Goal: Information Seeking & Learning: Understand process/instructions

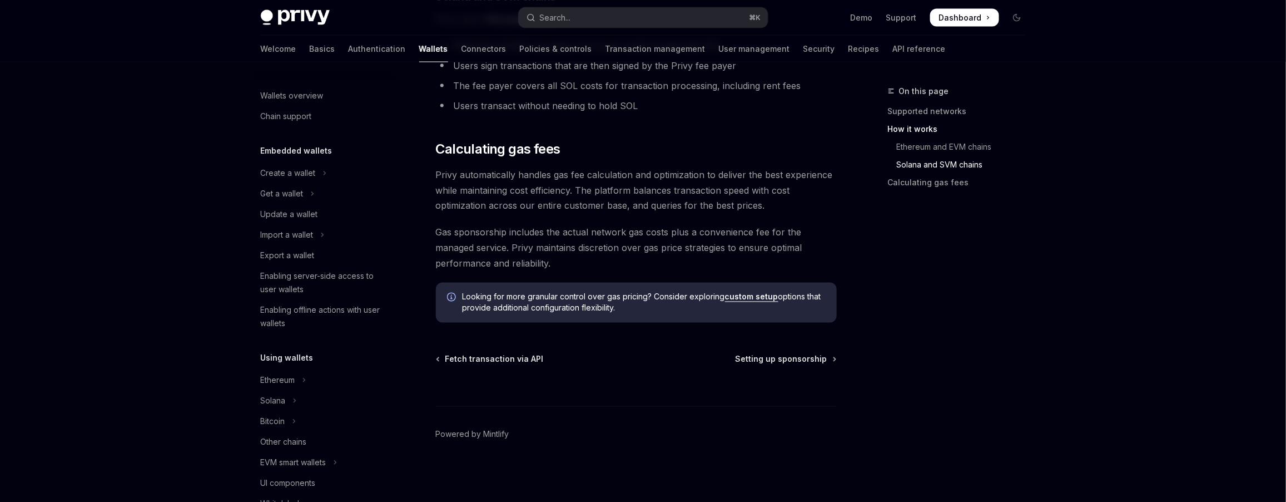
scroll to position [466, 0]
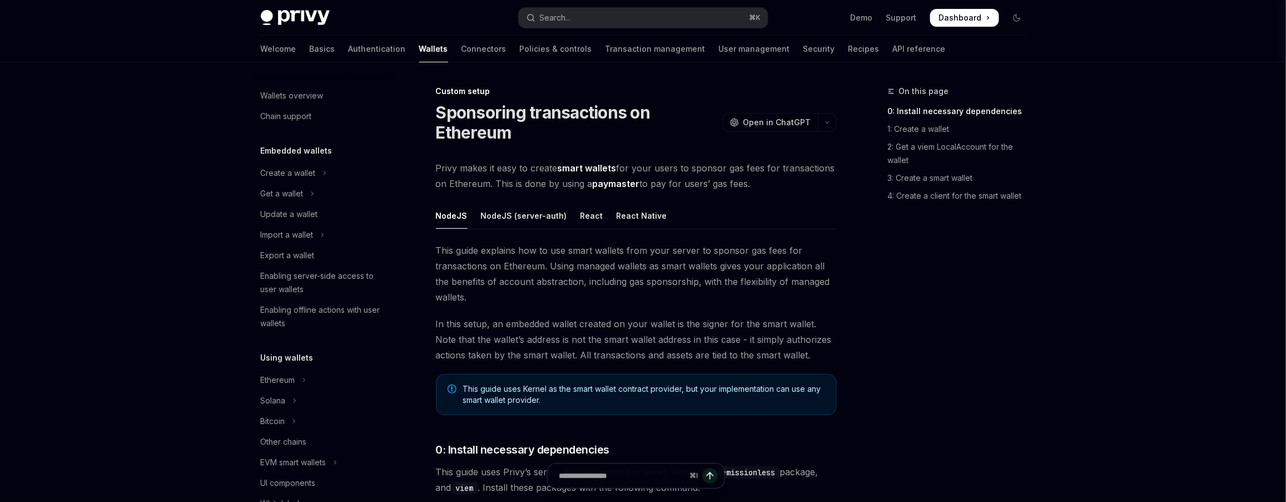
scroll to position [534, 0]
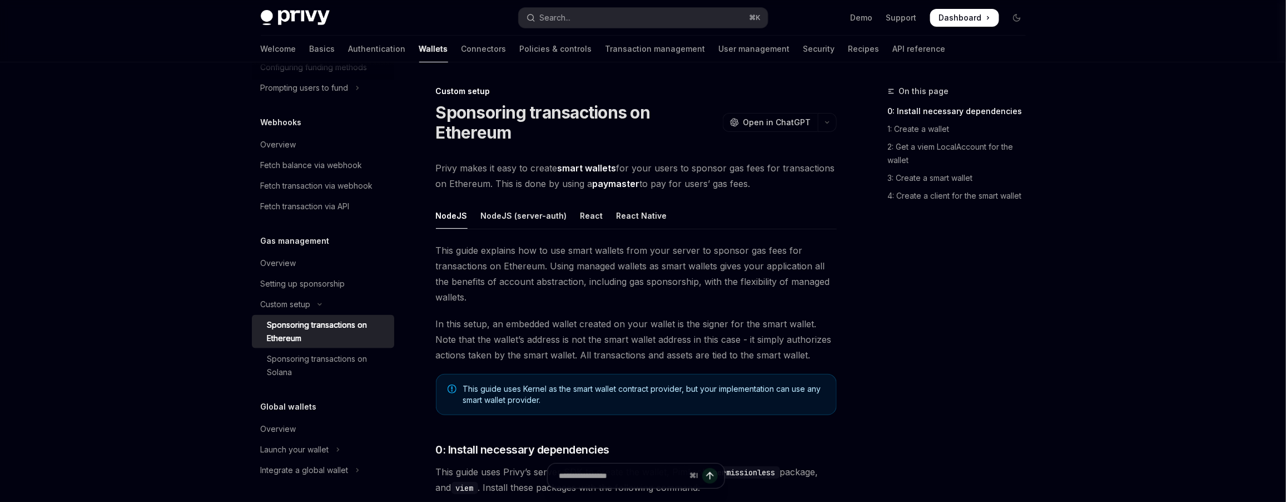
click at [369, 368] on div "Sponsoring transactions on Solana" at bounding box center [327, 365] width 120 height 27
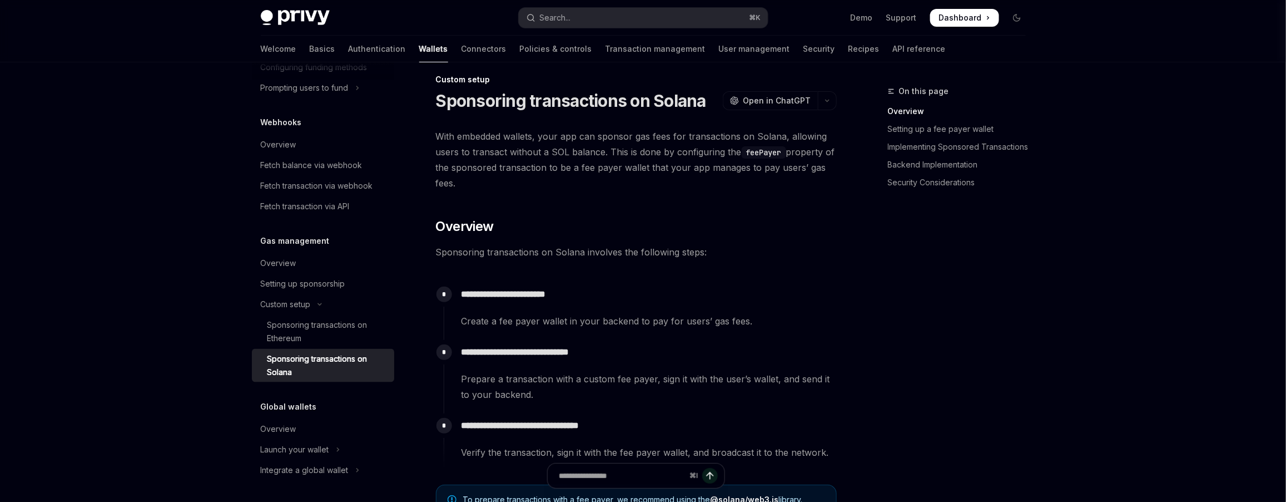
scroll to position [12, 0]
drag, startPoint x: 558, startPoint y: 166, endPoint x: 638, endPoint y: 160, distance: 80.3
click at [638, 160] on span "With embedded wallets, your app can sponsor gas fees for transactions on Solana…" at bounding box center [636, 159] width 401 height 62
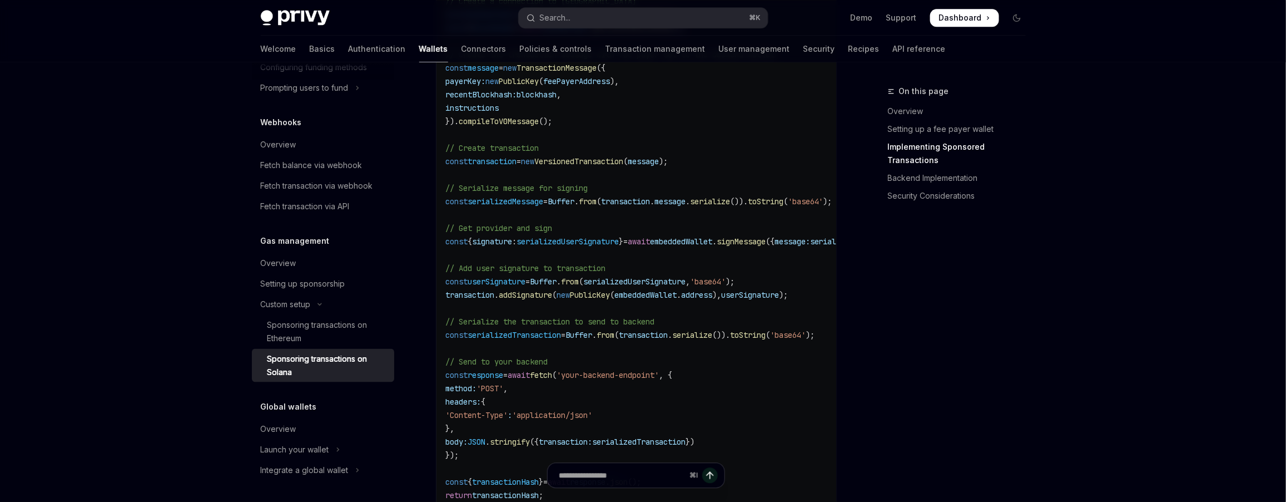
scroll to position [1279, 0]
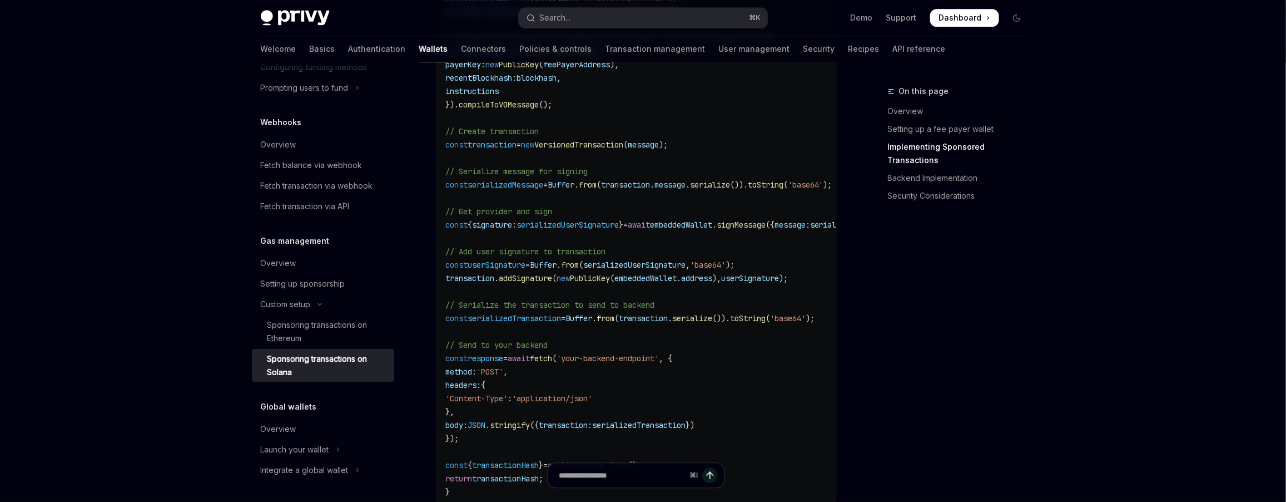
click at [567, 299] on span "// Serialize the transaction to send to backend" at bounding box center [549, 304] width 209 height 10
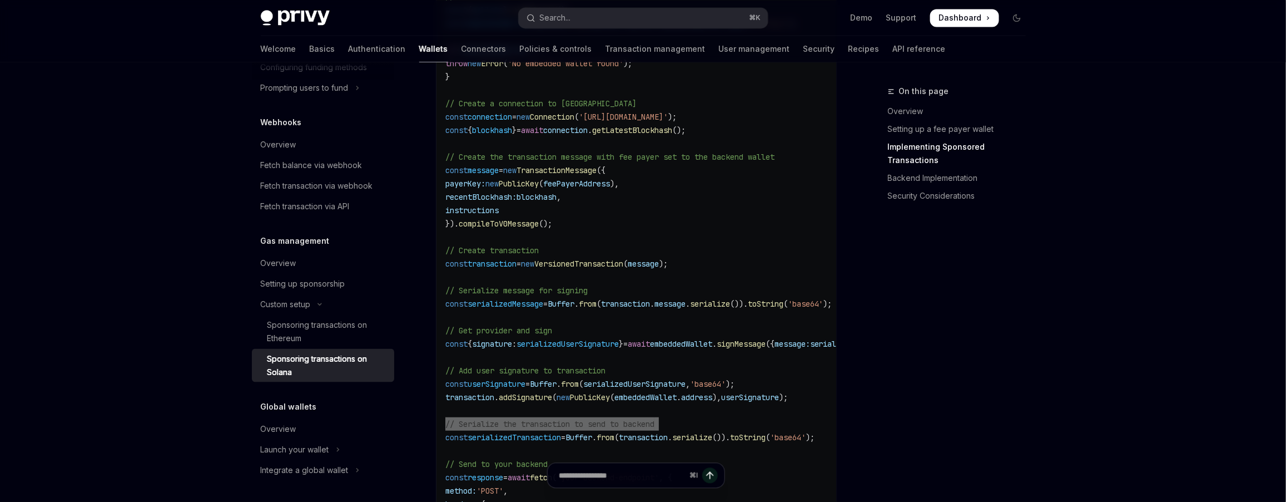
scroll to position [33, 0]
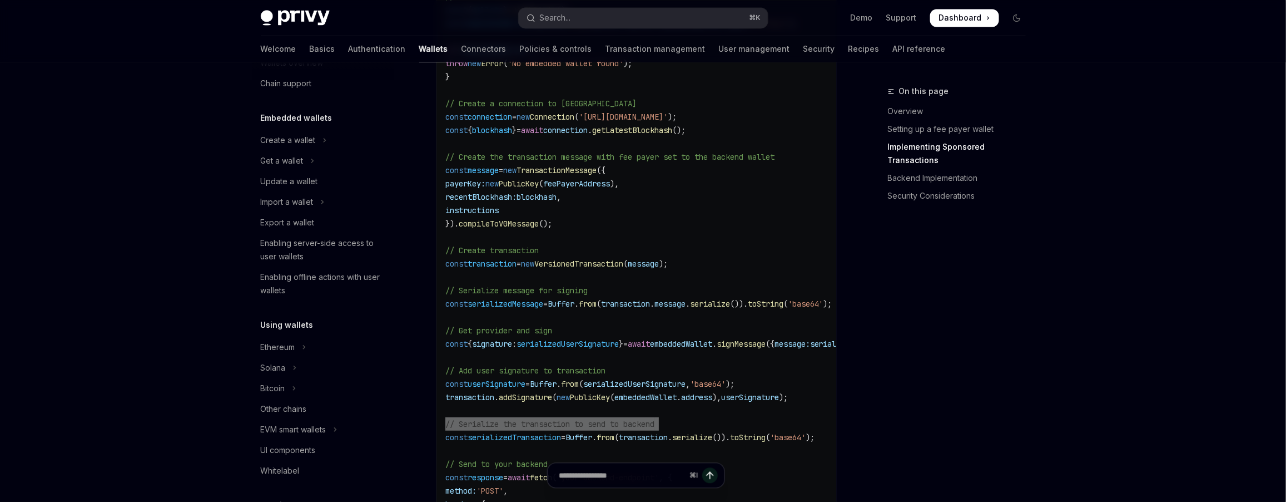
type textarea "*"
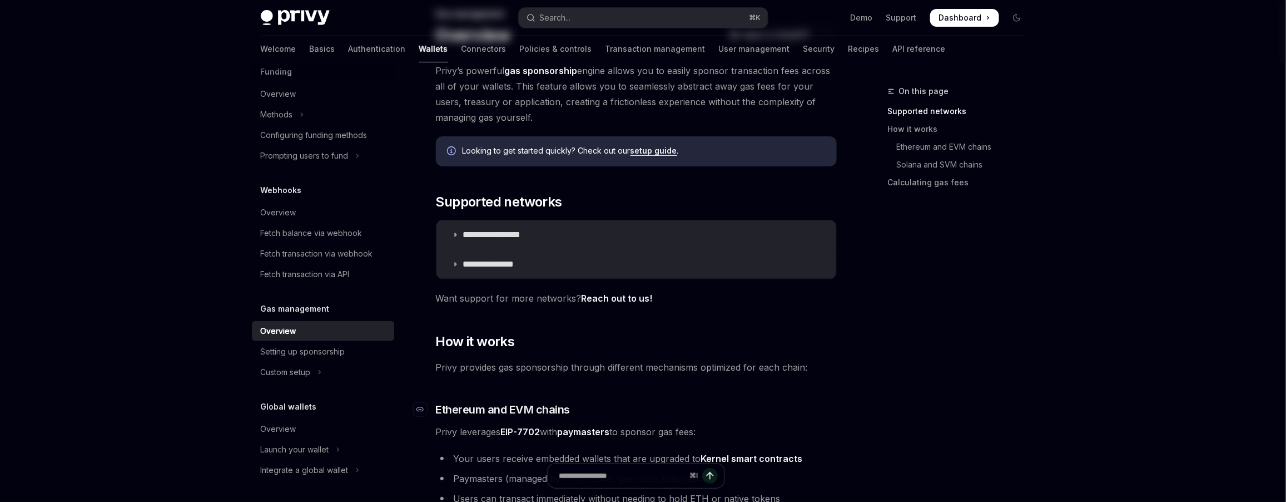
scroll to position [204, 0]
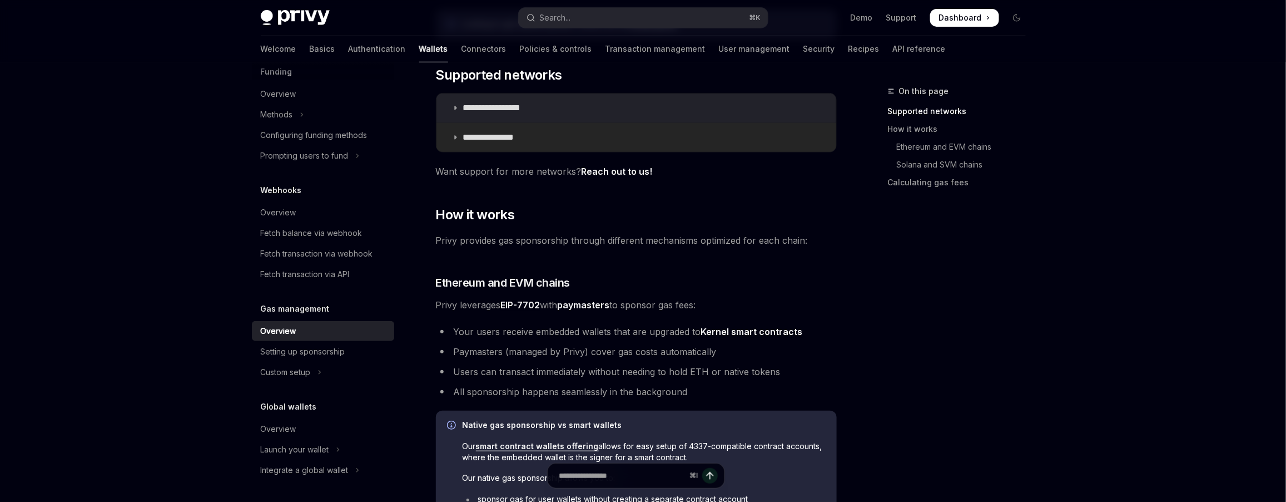
click at [532, 145] on summary "**********" at bounding box center [637, 137] width 400 height 29
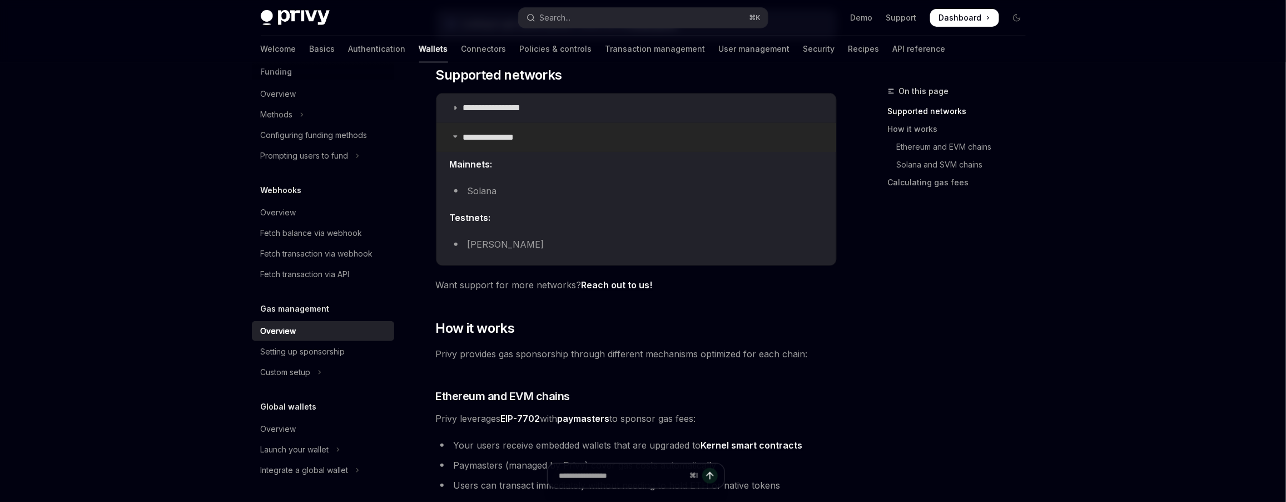
click at [532, 144] on summary "**********" at bounding box center [637, 137] width 400 height 29
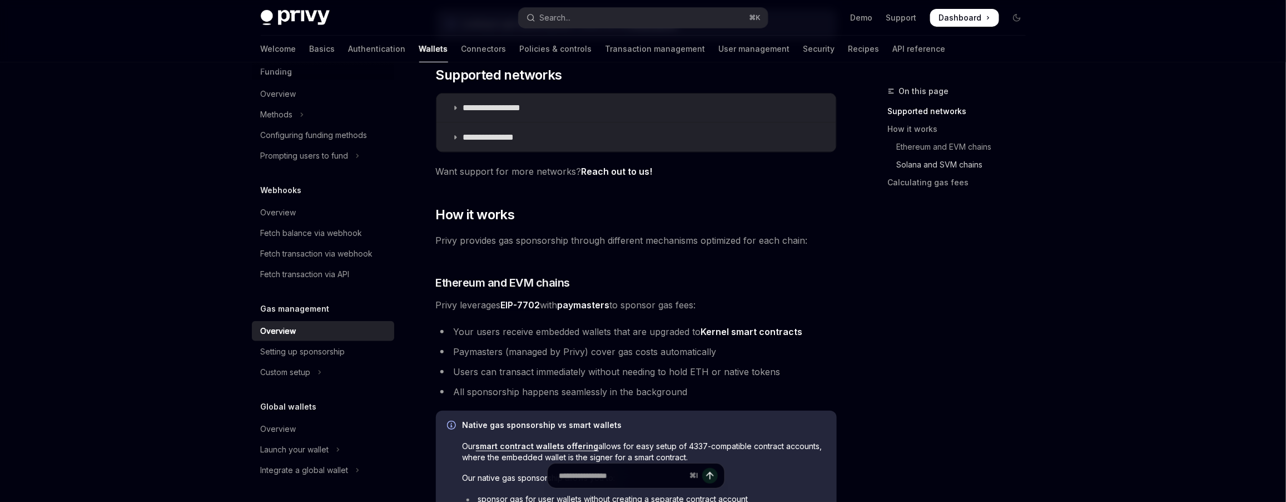
click at [946, 165] on link "Solana and SVM chains" at bounding box center [961, 165] width 147 height 18
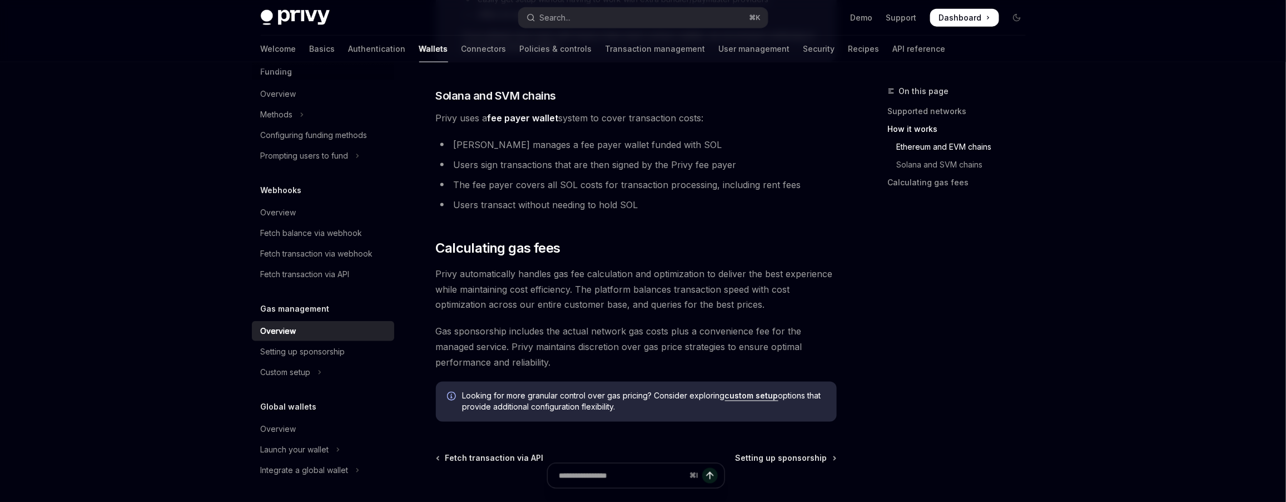
scroll to position [721, 0]
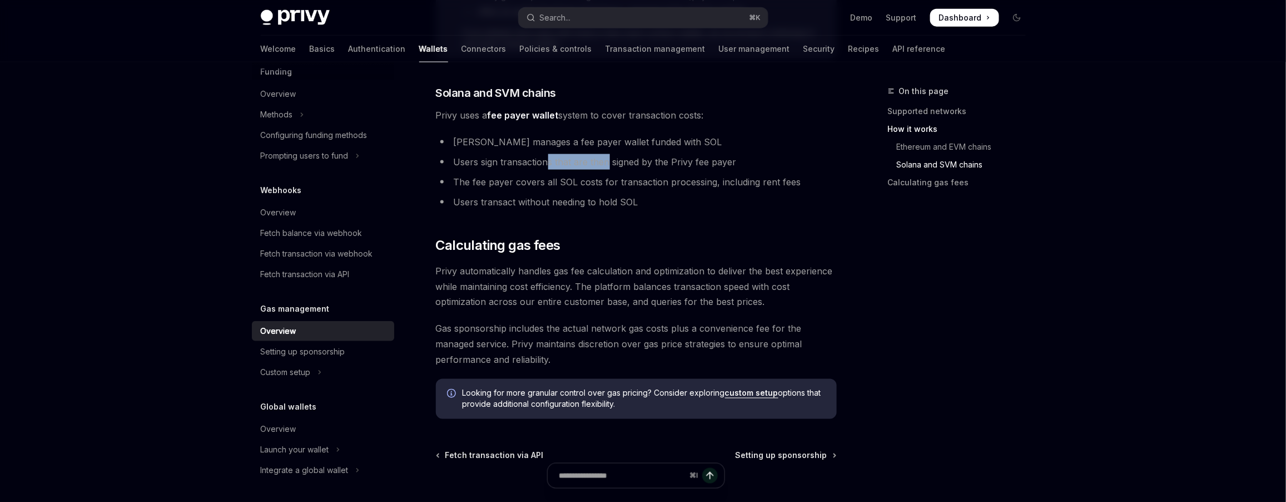
drag, startPoint x: 548, startPoint y: 163, endPoint x: 609, endPoint y: 162, distance: 60.6
click at [609, 162] on li "Users sign transactions that are then signed by the Privy fee payer" at bounding box center [636, 162] width 401 height 16
drag, startPoint x: 539, startPoint y: 180, endPoint x: 616, endPoint y: 181, distance: 77.3
click at [611, 181] on li "The fee payer covers all SOL costs for transaction processing, including rent f…" at bounding box center [636, 182] width 401 height 16
click at [619, 182] on li "The fee payer covers all SOL costs for transaction processing, including rent f…" at bounding box center [636, 182] width 401 height 16
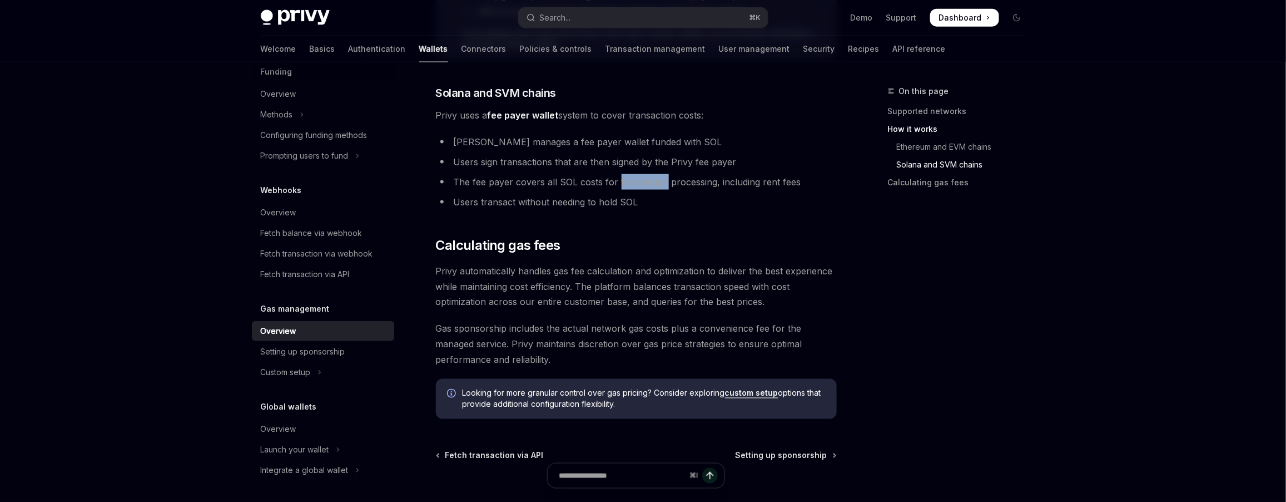
click at [619, 182] on li "The fee payer covers all SOL costs for transaction processing, including rent f…" at bounding box center [636, 182] width 401 height 16
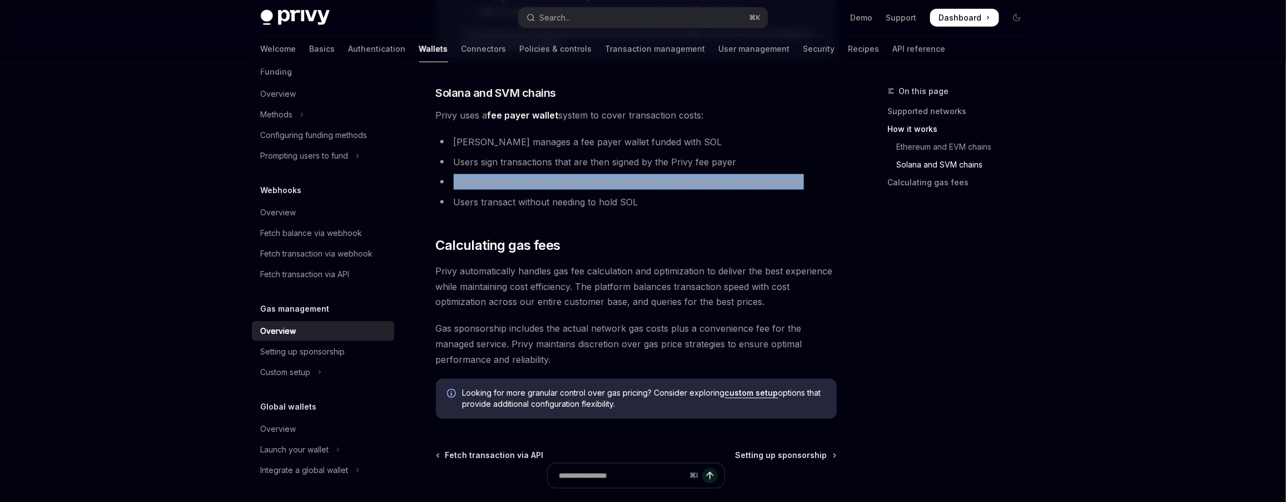
click at [619, 182] on li "The fee payer covers all SOL costs for transaction processing, including rent f…" at bounding box center [636, 182] width 401 height 16
copy ul "The fee payer covers all SOL costs for transaction processing, including rent f…"
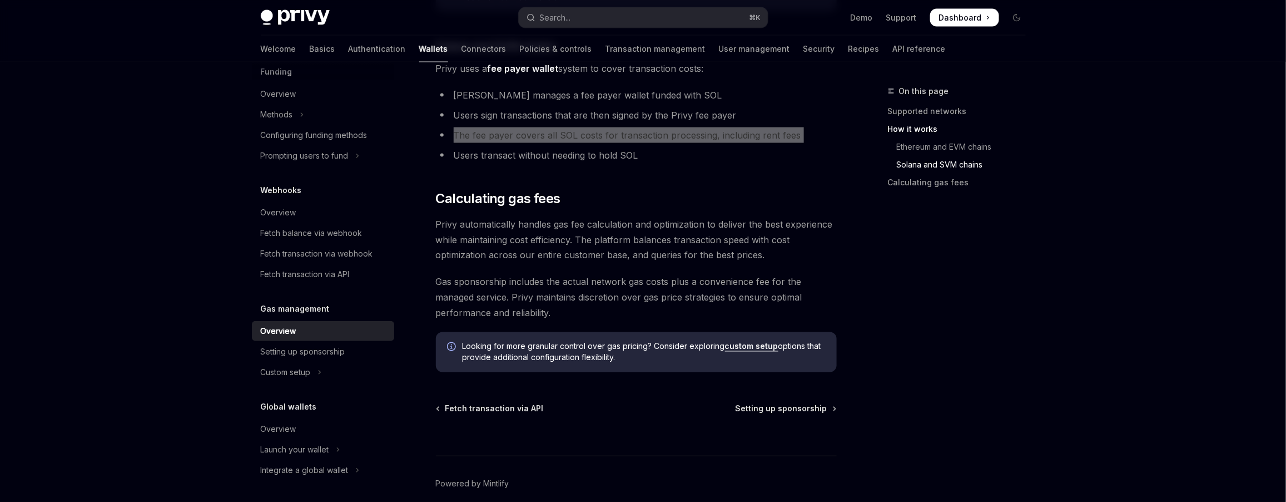
scroll to position [768, 0]
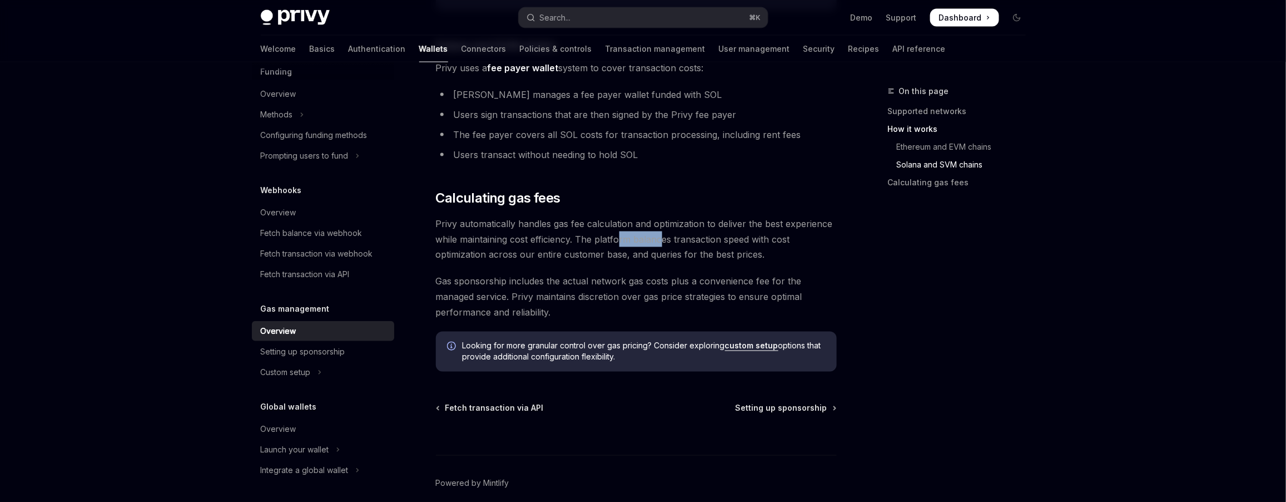
drag, startPoint x: 619, startPoint y: 237, endPoint x: 661, endPoint y: 240, distance: 41.8
click at [660, 240] on span "Privy automatically handles gas fee calculation and optimization to deliver the…" at bounding box center [636, 239] width 401 height 47
drag, startPoint x: 550, startPoint y: 259, endPoint x: 583, endPoint y: 265, distance: 33.3
drag, startPoint x: 561, startPoint y: 283, endPoint x: 598, endPoint y: 284, distance: 36.7
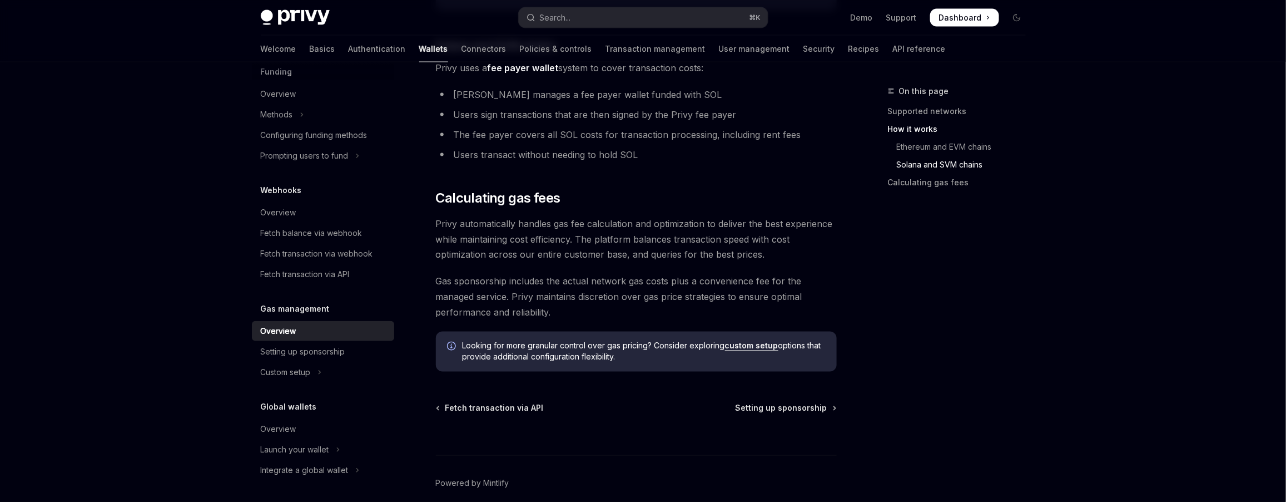
click at [592, 284] on span "Gas sponsorship includes the actual network gas costs plus a convenience fee fo…" at bounding box center [636, 297] width 401 height 47
drag, startPoint x: 613, startPoint y: 284, endPoint x: 688, endPoint y: 284, distance: 75.1
click at [683, 284] on span "Gas sponsorship includes the actual network gas costs plus a convenience fee fo…" at bounding box center [636, 297] width 401 height 47
drag, startPoint x: 513, startPoint y: 294, endPoint x: 563, endPoint y: 295, distance: 50.0
click at [562, 295] on span "Gas sponsorship includes the actual network gas costs plus a convenience fee fo…" at bounding box center [636, 297] width 401 height 47
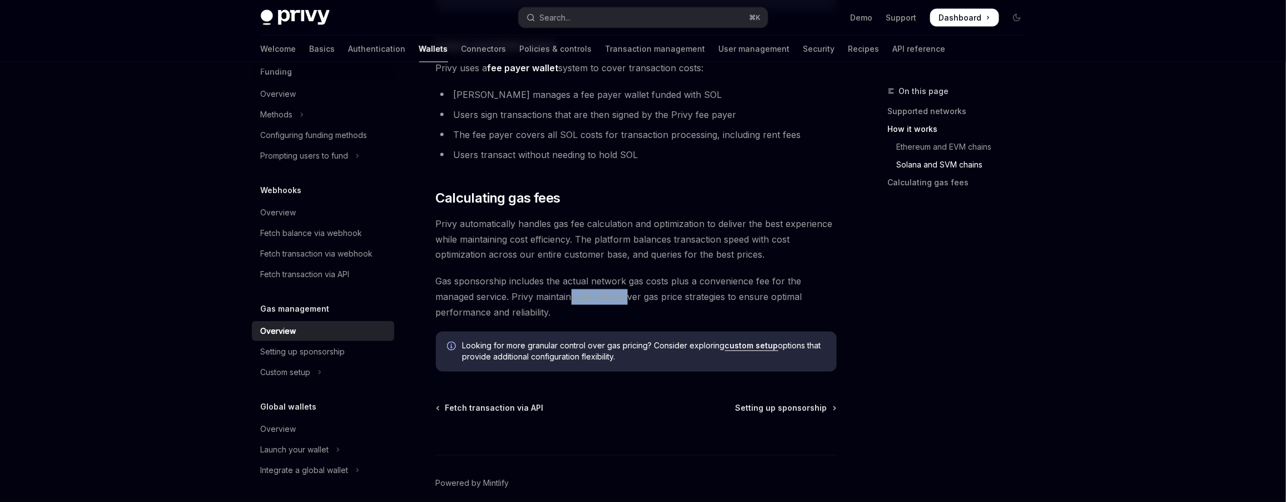
drag, startPoint x: 574, startPoint y: 299, endPoint x: 633, endPoint y: 302, distance: 59.0
click at [633, 302] on span "Gas sponsorship includes the actual network gas costs plus a convenience fee fo…" at bounding box center [636, 297] width 401 height 47
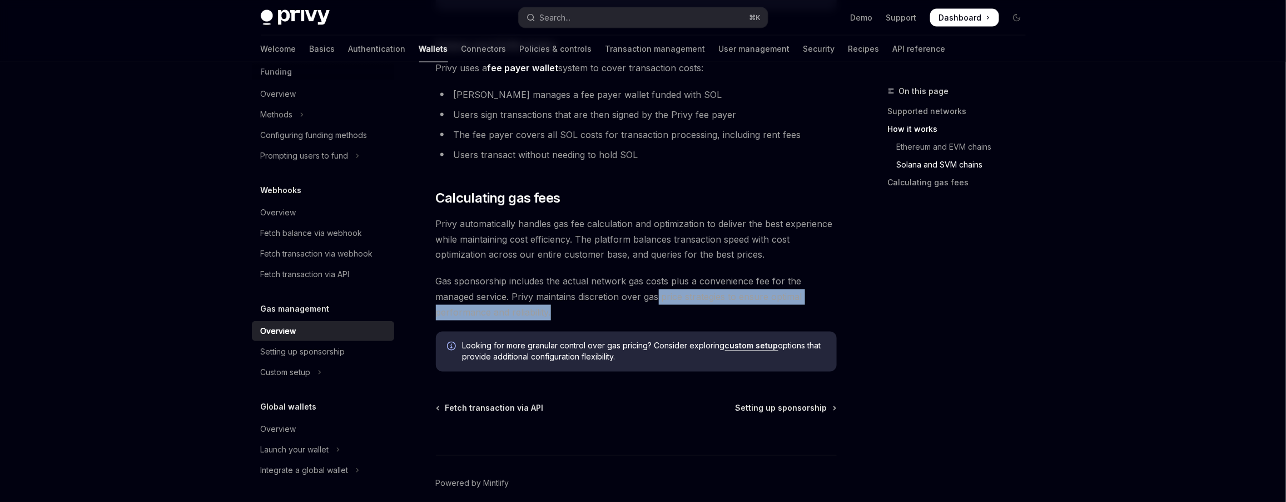
drag, startPoint x: 666, startPoint y: 304, endPoint x: 738, endPoint y: 304, distance: 72.3
click at [728, 304] on span "Gas sponsorship includes the actual network gas costs plus a convenience fee fo…" at bounding box center [636, 297] width 401 height 47
click at [683, 306] on span "Gas sponsorship includes the actual network gas costs plus a convenience fee fo…" at bounding box center [636, 297] width 401 height 47
drag, startPoint x: 566, startPoint y: 299, endPoint x: 549, endPoint y: 293, distance: 18.3
click at [549, 294] on span "Gas sponsorship includes the actual network gas costs plus a convenience fee fo…" at bounding box center [636, 297] width 401 height 47
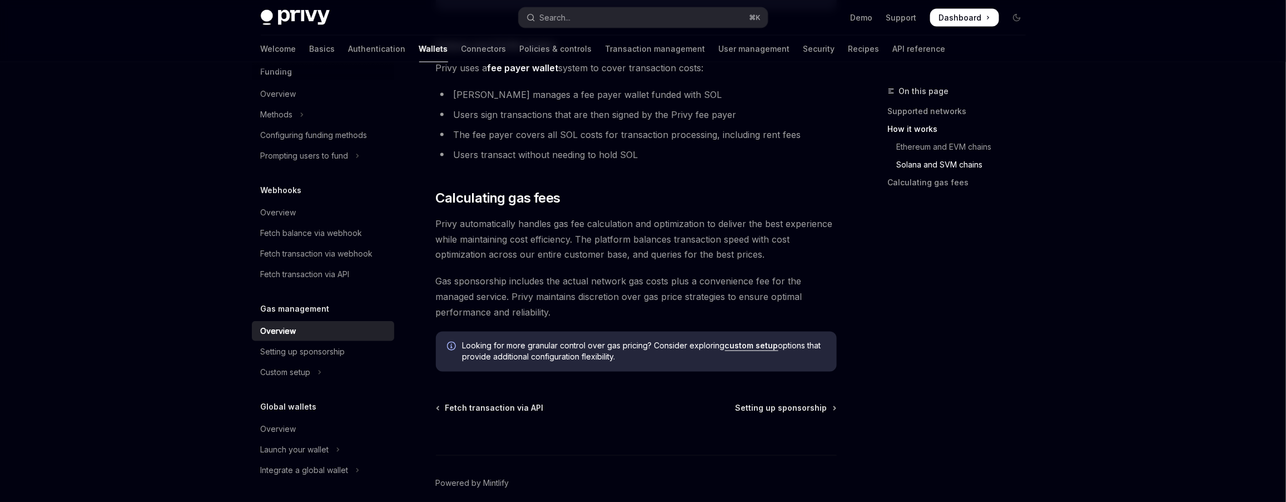
click at [549, 284] on span "Gas sponsorship includes the actual network gas costs plus a convenience fee fo…" at bounding box center [636, 297] width 401 height 47
click at [329, 349] on div "Setting up sponsorship" at bounding box center [303, 351] width 85 height 13
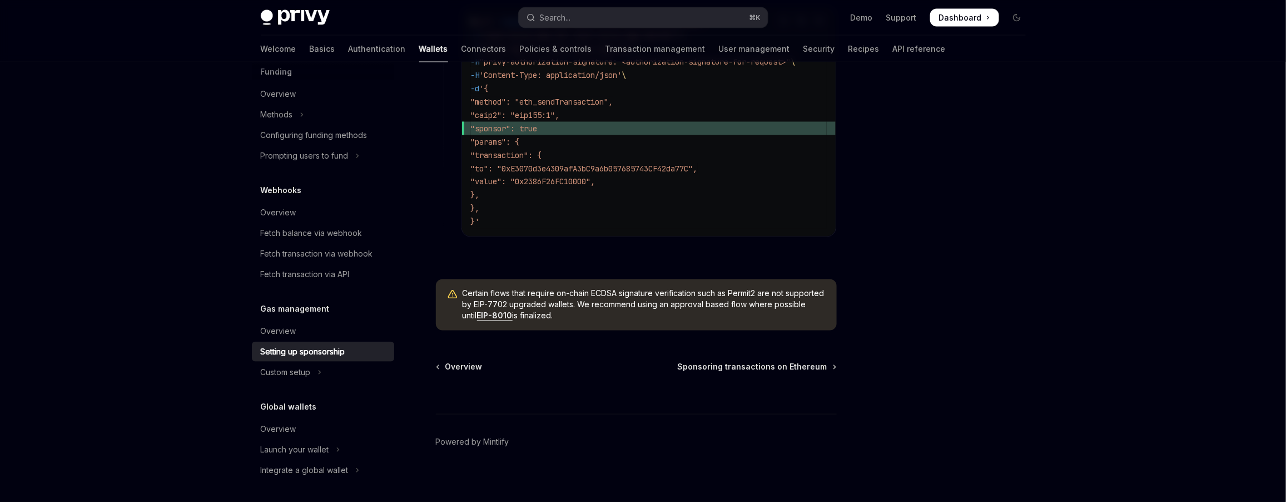
scroll to position [850, 0]
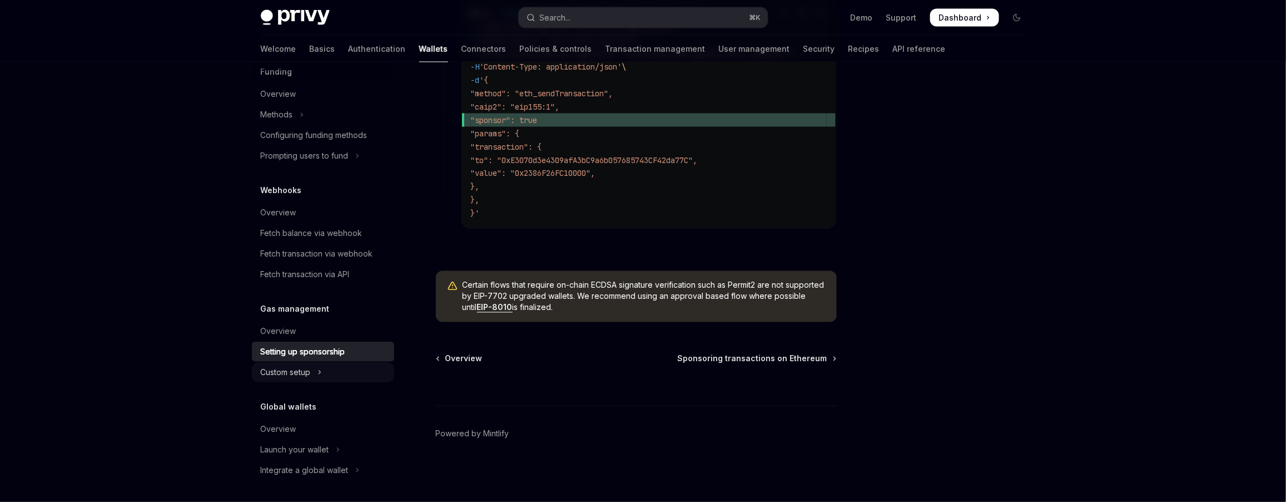
click at [334, 371] on button "Custom setup" at bounding box center [323, 372] width 142 height 20
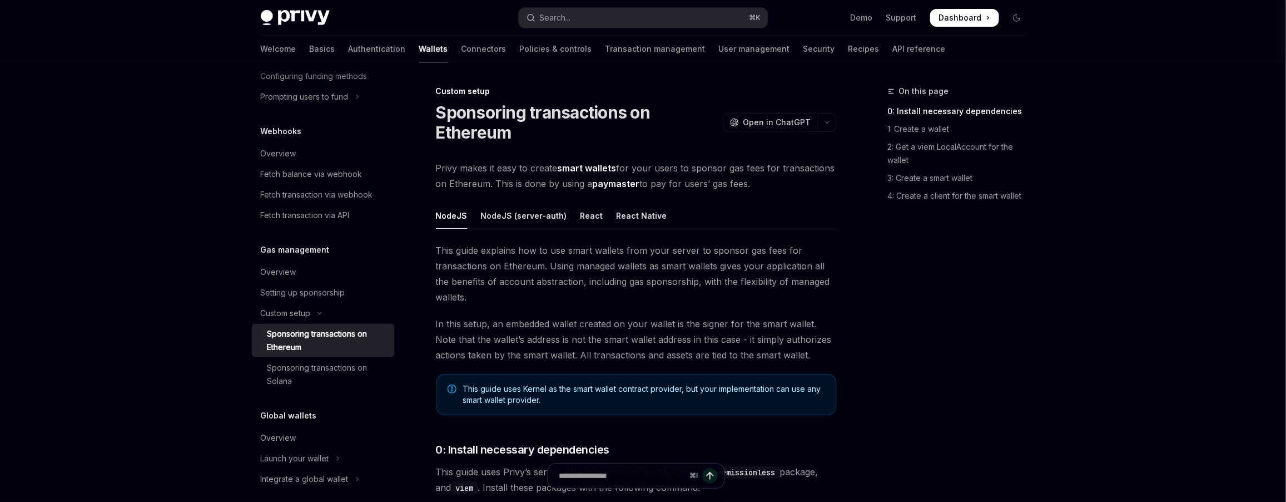
scroll to position [534, 0]
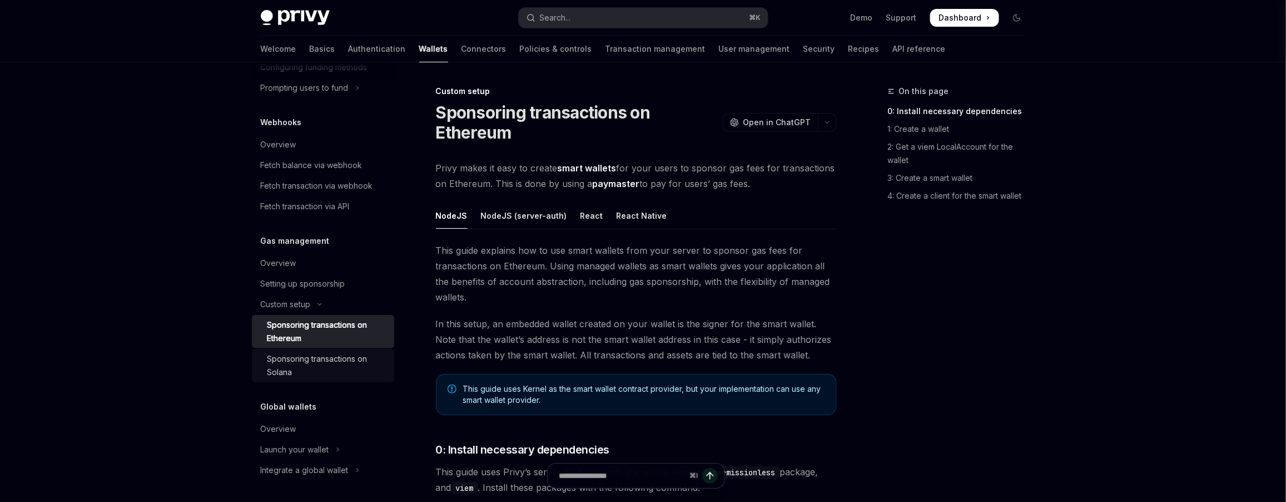
click at [345, 366] on div "Sponsoring transactions on Solana" at bounding box center [327, 365] width 120 height 27
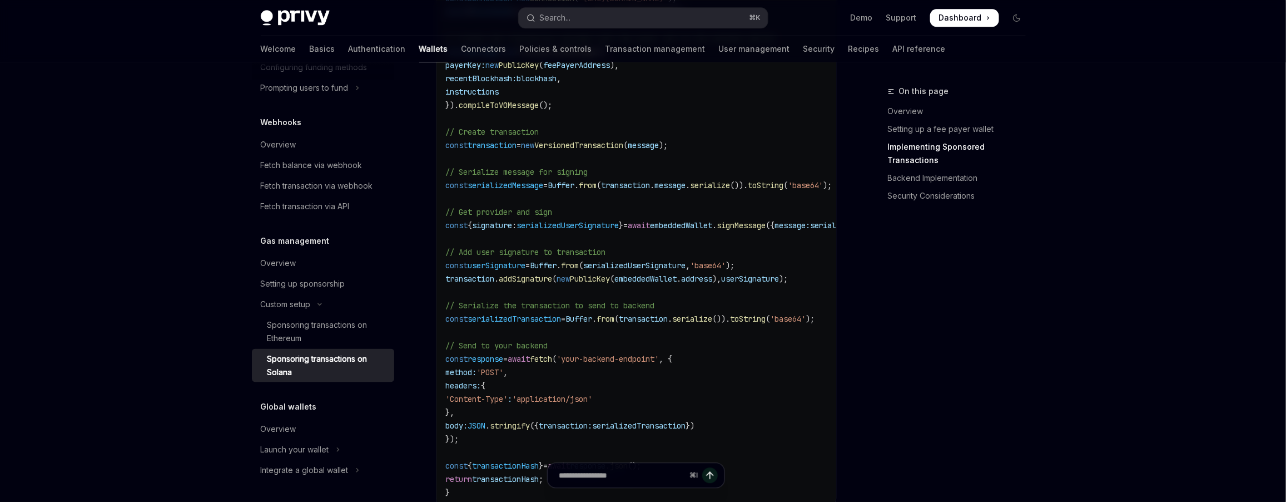
scroll to position [1412, 0]
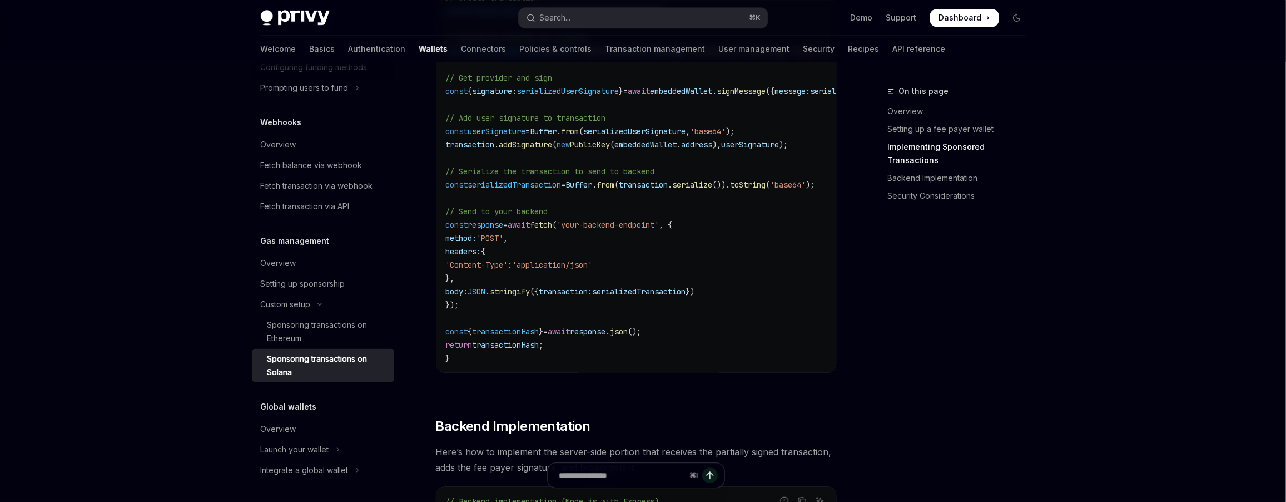
drag, startPoint x: 627, startPoint y: 359, endPoint x: 641, endPoint y: 359, distance: 13.9
drag, startPoint x: 634, startPoint y: 365, endPoint x: 651, endPoint y: 364, distance: 16.8
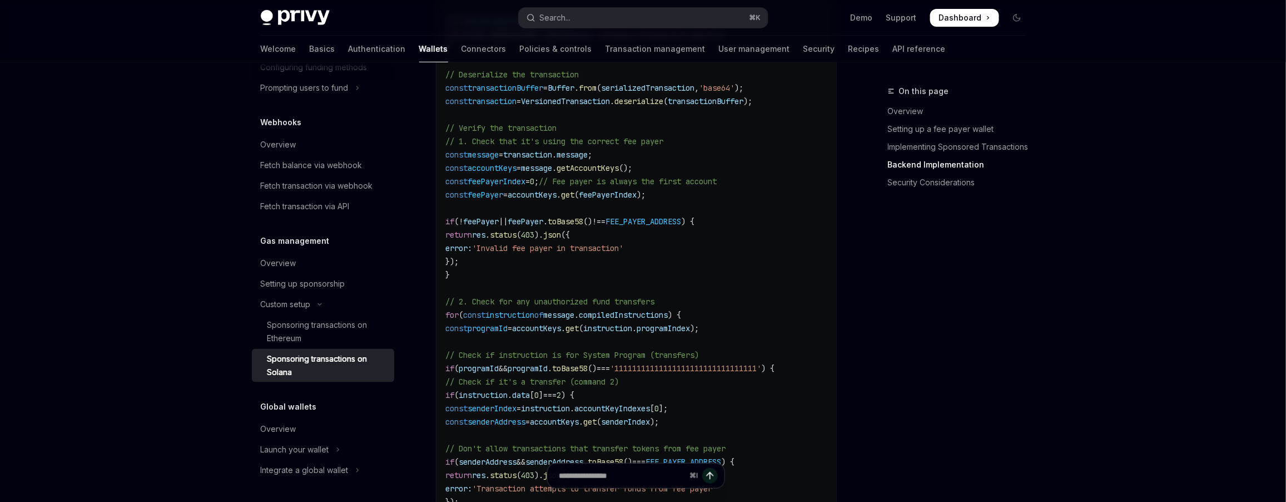
scroll to position [2211, 0]
click at [596, 177] on span "// Fee payer is always the first account" at bounding box center [628, 182] width 178 height 10
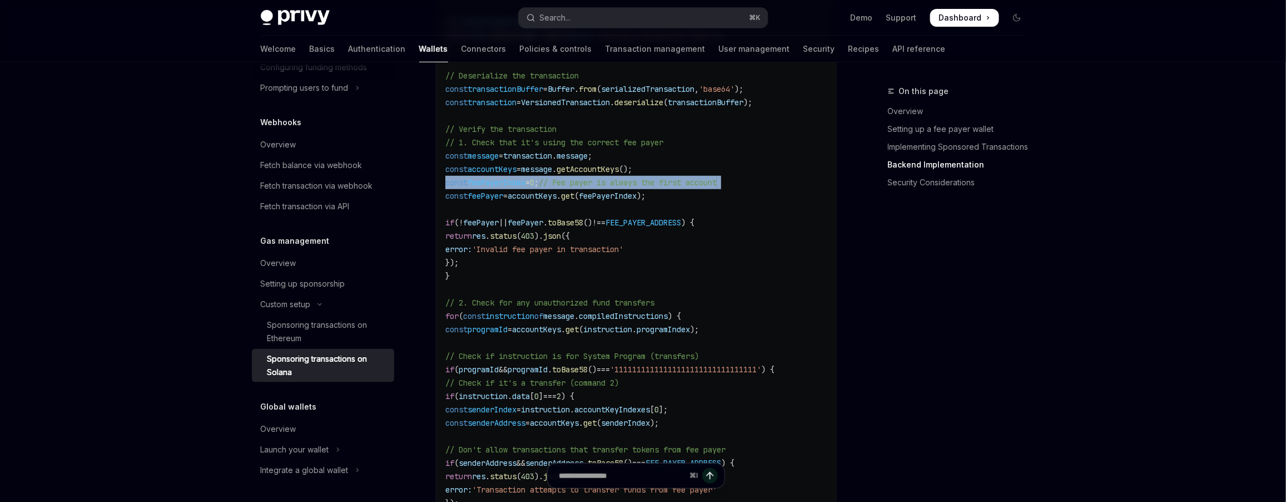
click at [596, 177] on span "// Fee payer is always the first account" at bounding box center [628, 182] width 178 height 10
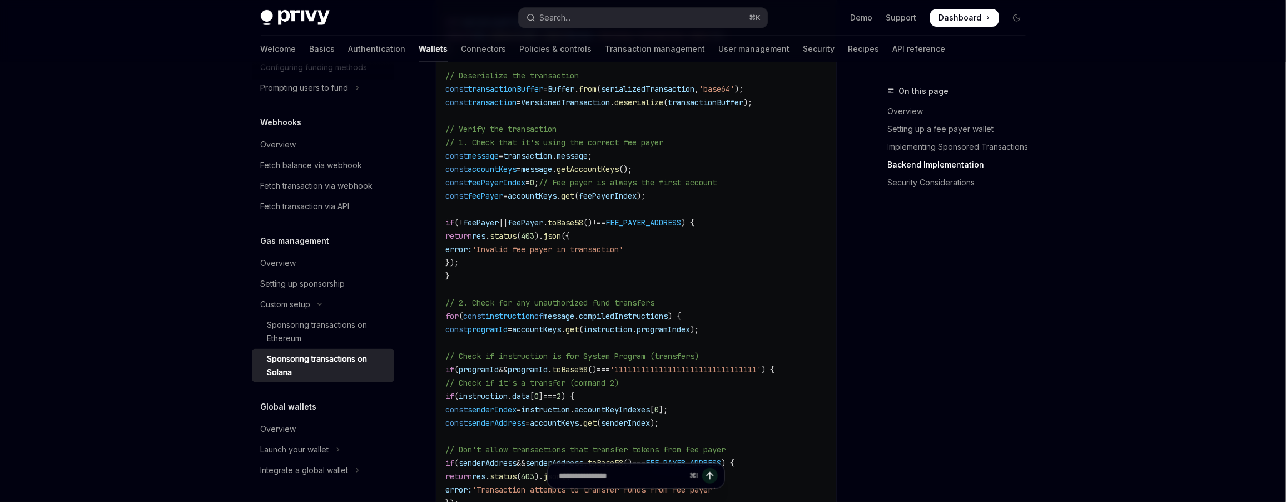
click at [600, 192] on code "// Backend implementation (Node.js with Express) import express from 'express' …" at bounding box center [665, 295] width 440 height 1201
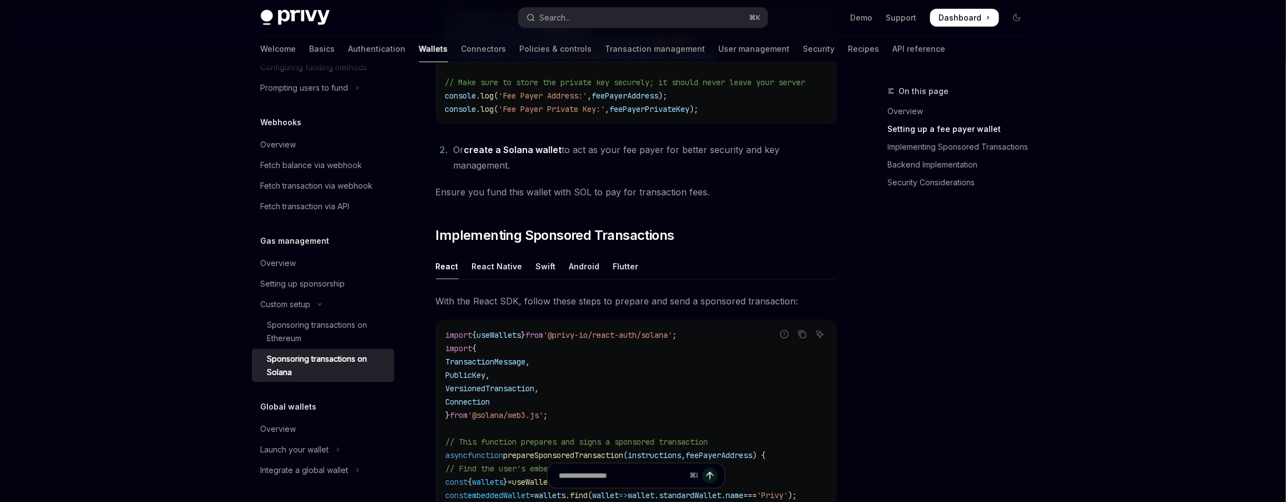
scroll to position [0, 0]
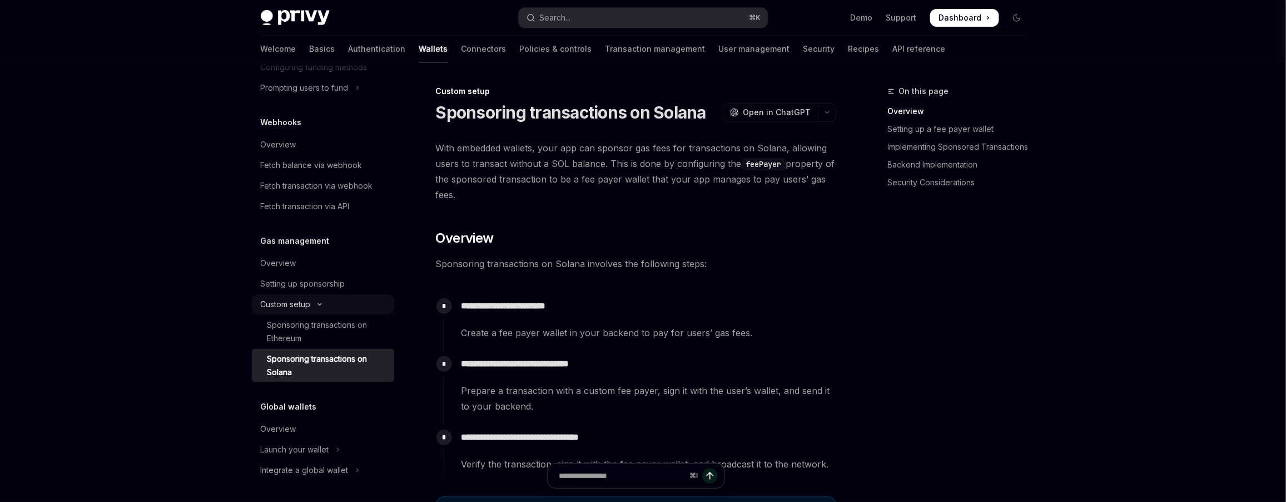
click at [318, 302] on icon "Toggle Custom setup section" at bounding box center [319, 304] width 13 height 4
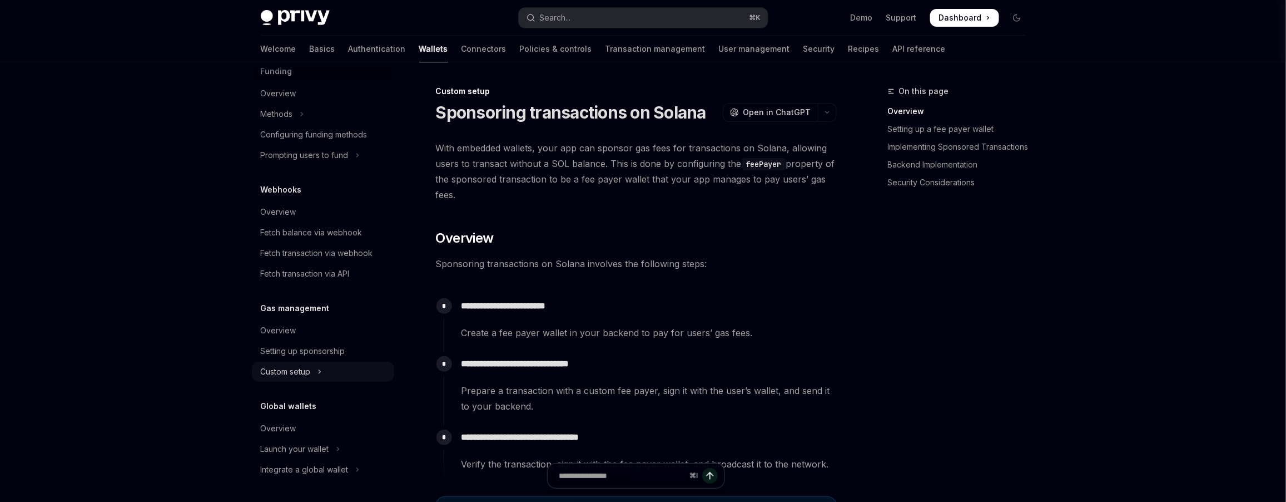
scroll to position [466, 0]
click at [333, 348] on div "Setting up sponsorship" at bounding box center [303, 351] width 85 height 13
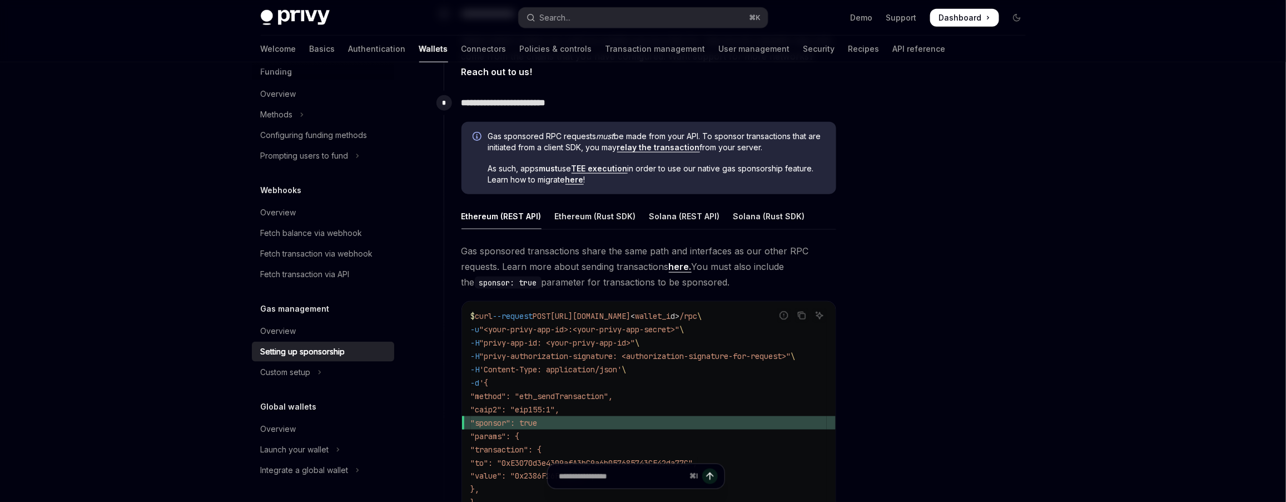
scroll to position [625, 0]
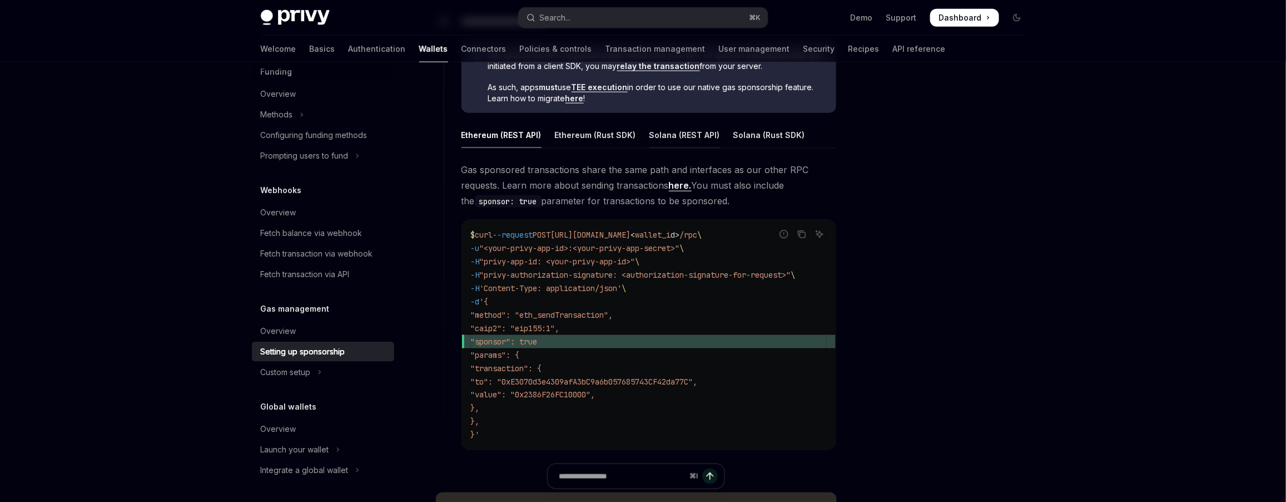
click at [678, 138] on div "Solana (REST API)" at bounding box center [684, 135] width 71 height 26
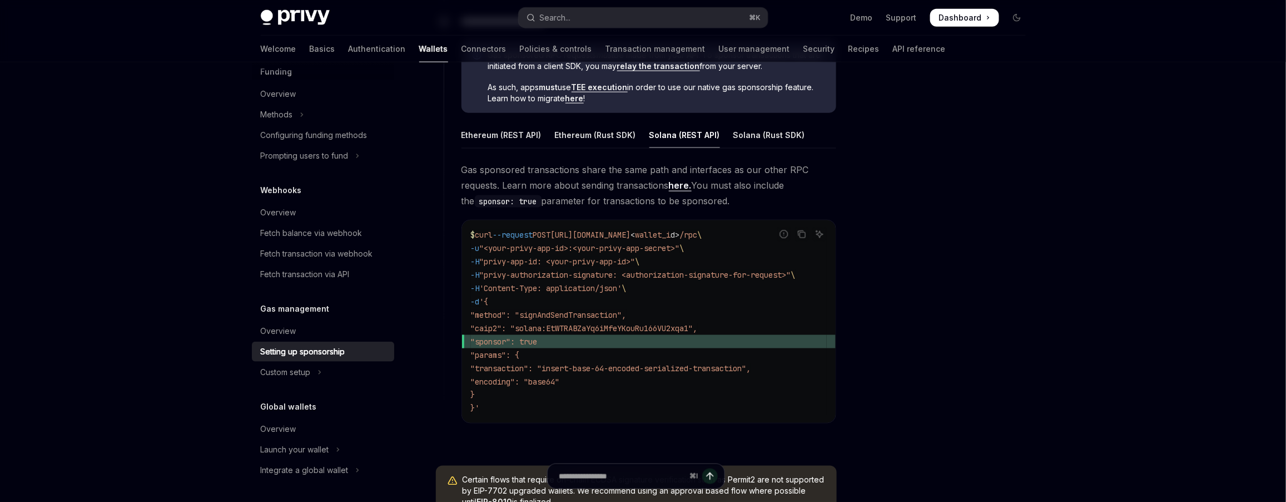
click at [653, 328] on span ""caip2": "solana:EtWTRABZaYq6iMfeYKouRu166VU2xqa1"," at bounding box center [584, 328] width 227 height 10
click at [627, 316] on span ""method": "signAndSendTransaction"," at bounding box center [549, 315] width 156 height 10
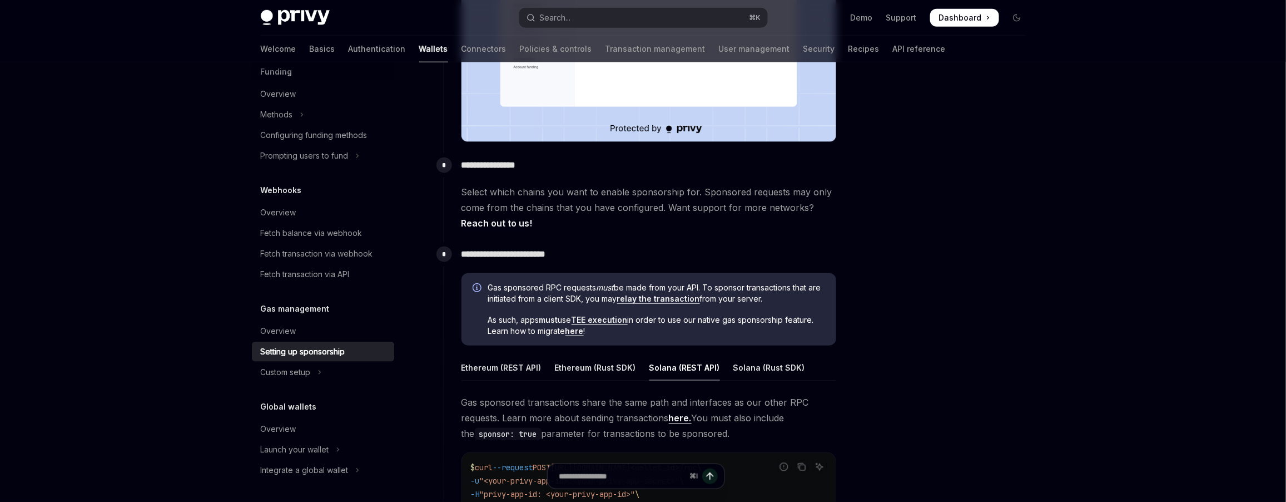
scroll to position [406, 0]
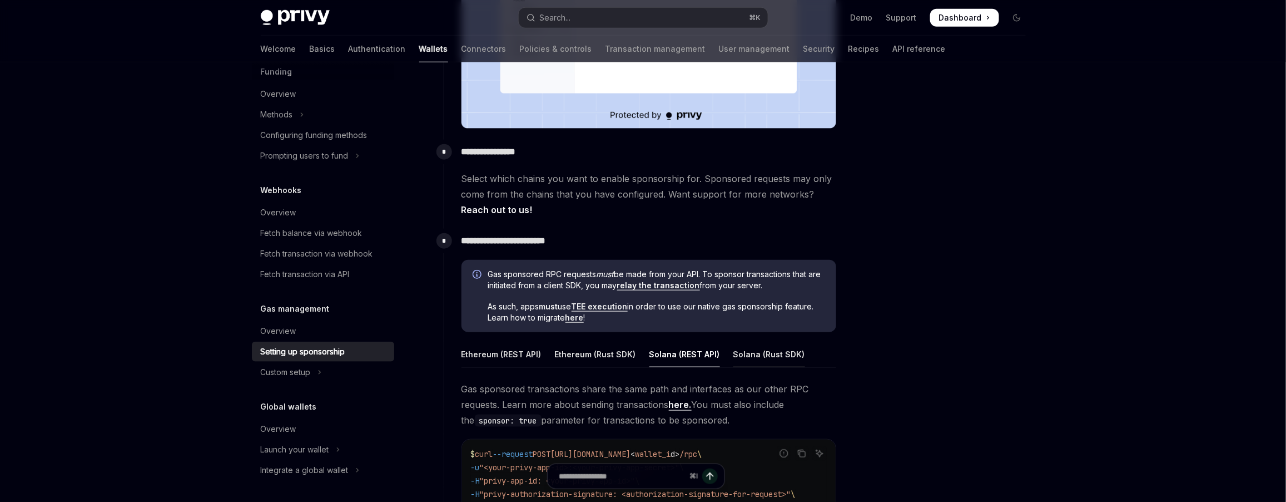
click at [753, 350] on div "Solana (Rust SDK)" at bounding box center [769, 354] width 72 height 26
type textarea "*"
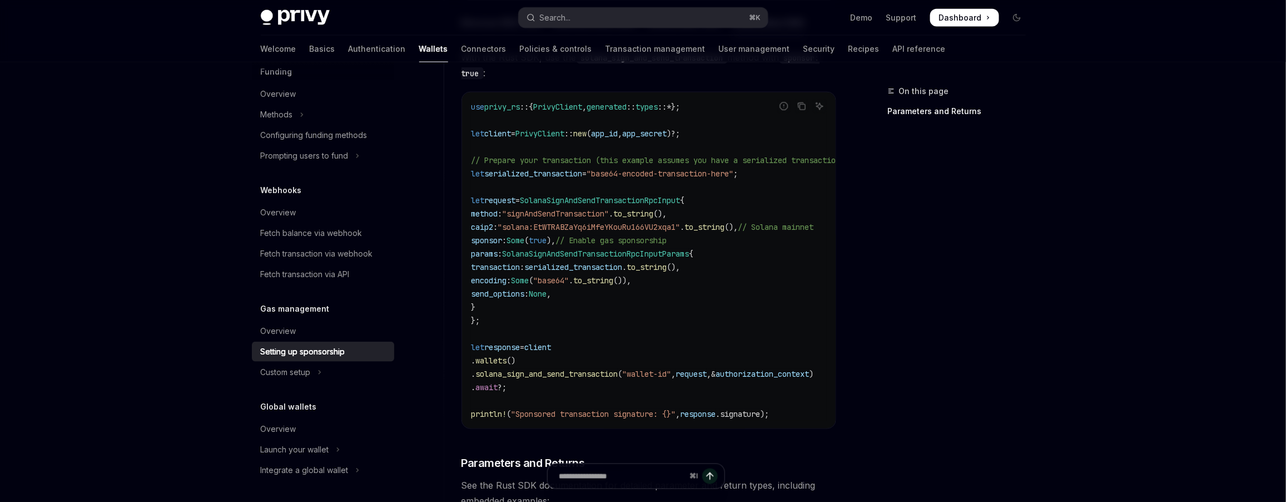
scroll to position [738, 0]
click at [579, 263] on span "serialized_transaction" at bounding box center [573, 266] width 98 height 10
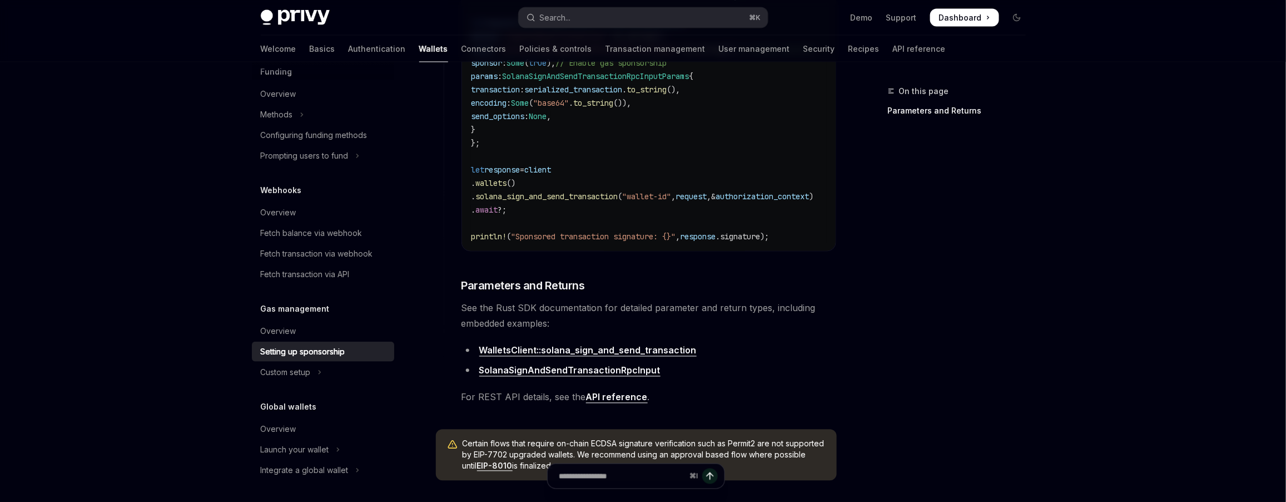
scroll to position [725, 0]
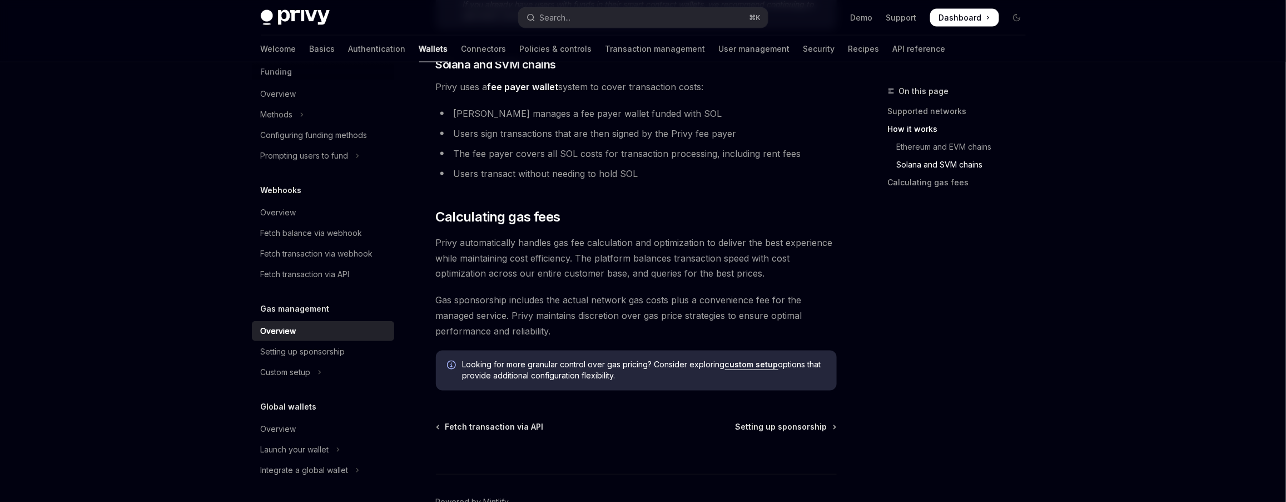
click at [473, 83] on span "Privy uses a fee payer wallet system to cover transaction costs:" at bounding box center [636, 87] width 401 height 16
click at [473, 85] on span "Privy uses a fee payer wallet system to cover transaction costs:" at bounding box center [636, 87] width 401 height 16
click at [538, 236] on span "Privy automatically handles gas fee calculation and optimization to deliver the…" at bounding box center [636, 258] width 401 height 47
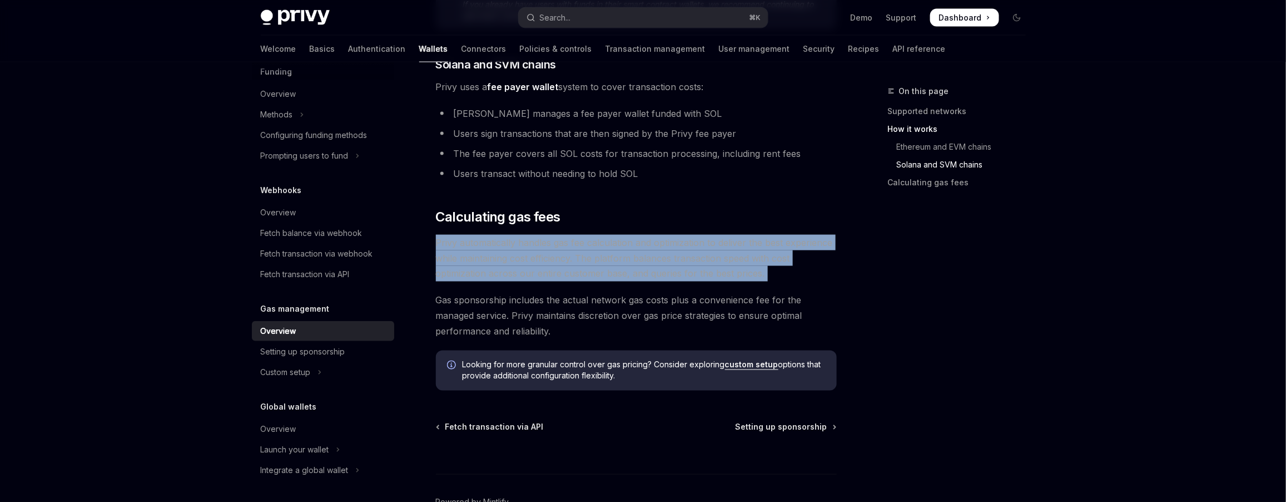
click at [538, 236] on span "Privy automatically handles gas fee calculation and optimization to deliver the…" at bounding box center [636, 258] width 401 height 47
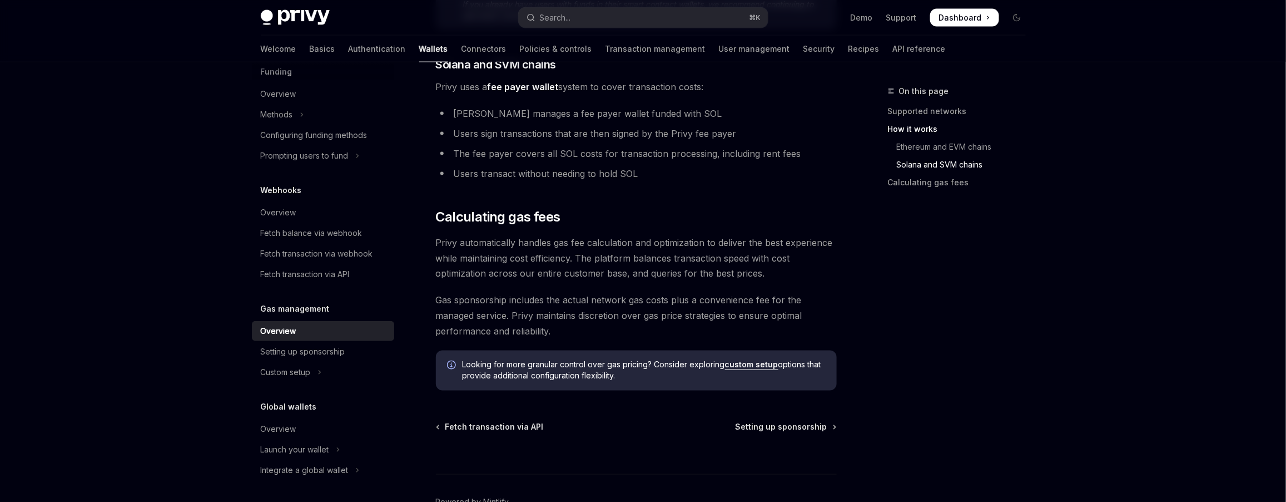
click at [508, 132] on li "Users sign transactions that are then signed by the Privy fee payer" at bounding box center [636, 134] width 401 height 16
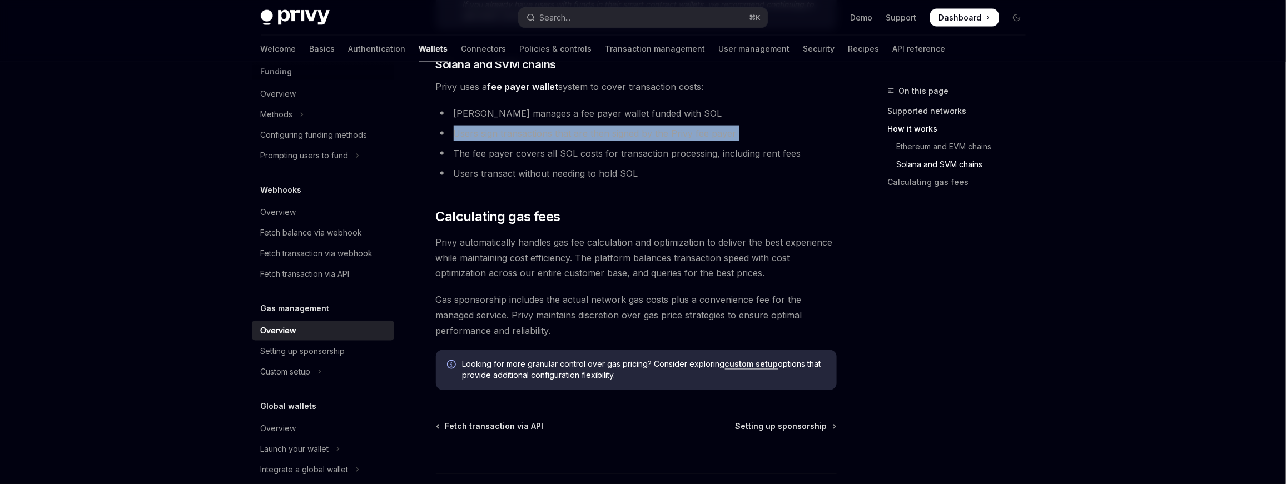
type textarea "*"
